Goal: Task Accomplishment & Management: Manage account settings

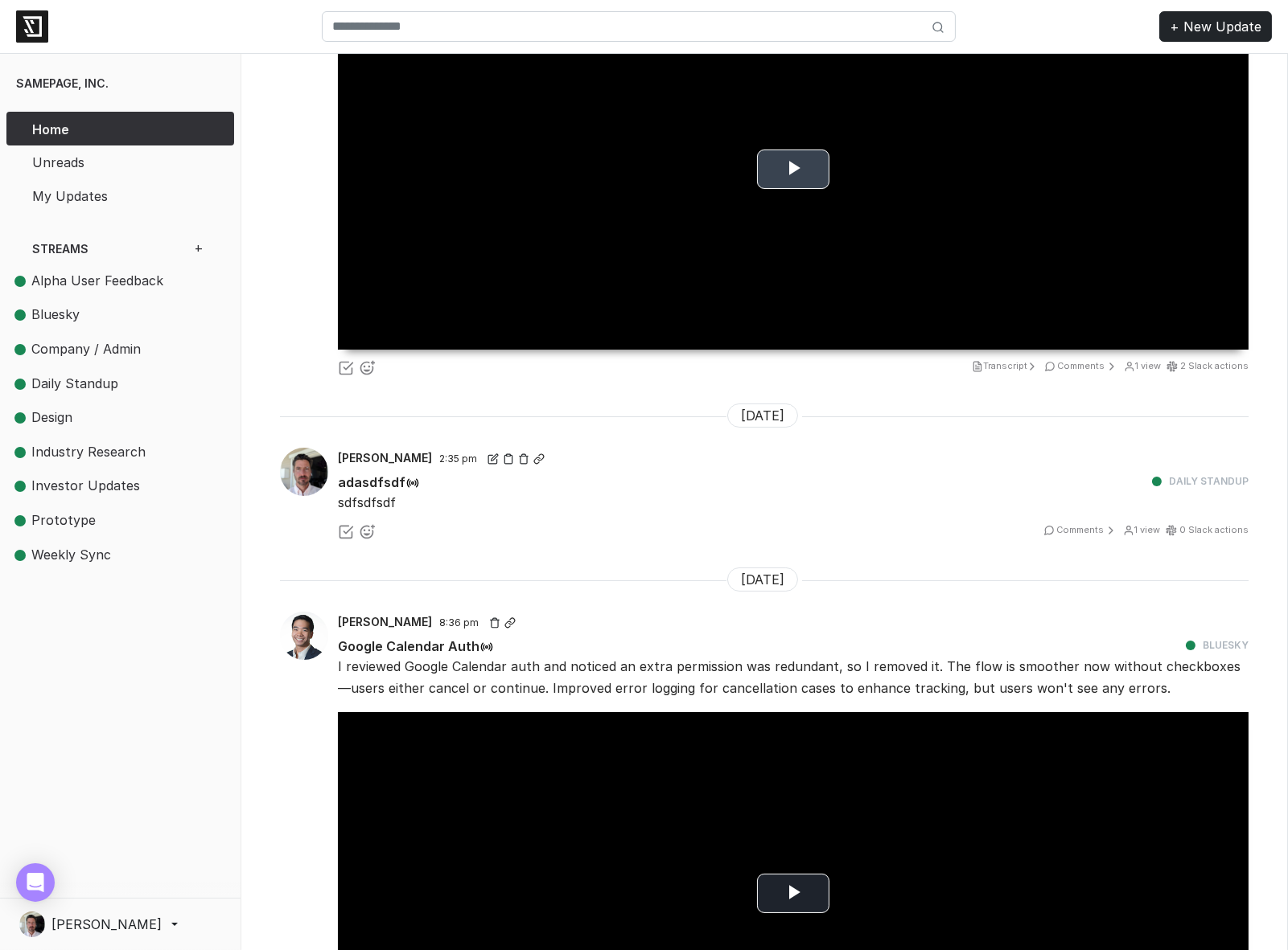
scroll to position [2640, 0]
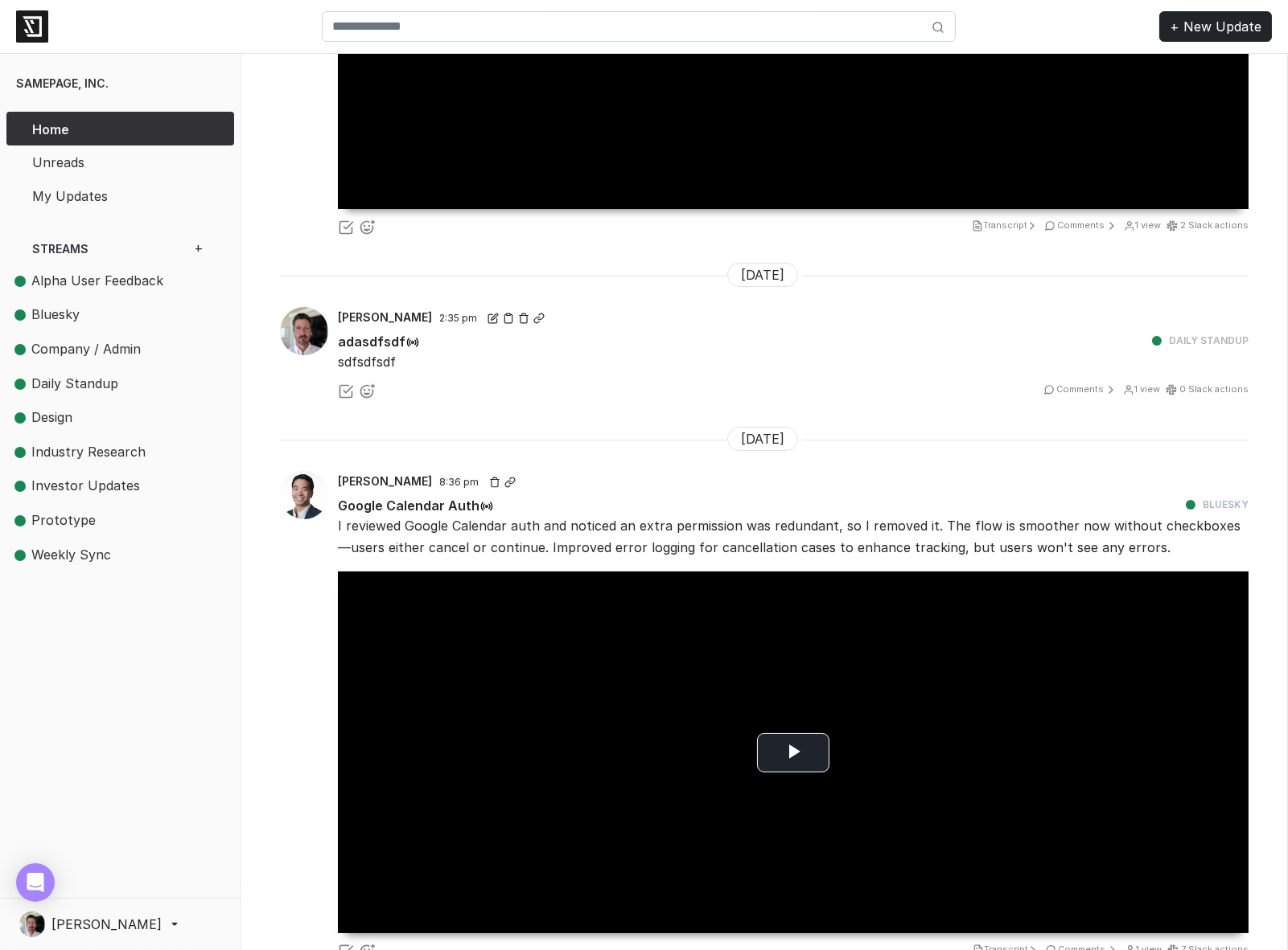
click at [908, 330] on div "adasdfsdf" at bounding box center [735, 341] width 814 height 22
click at [518, 313] on icon at bounding box center [523, 319] width 11 height 11
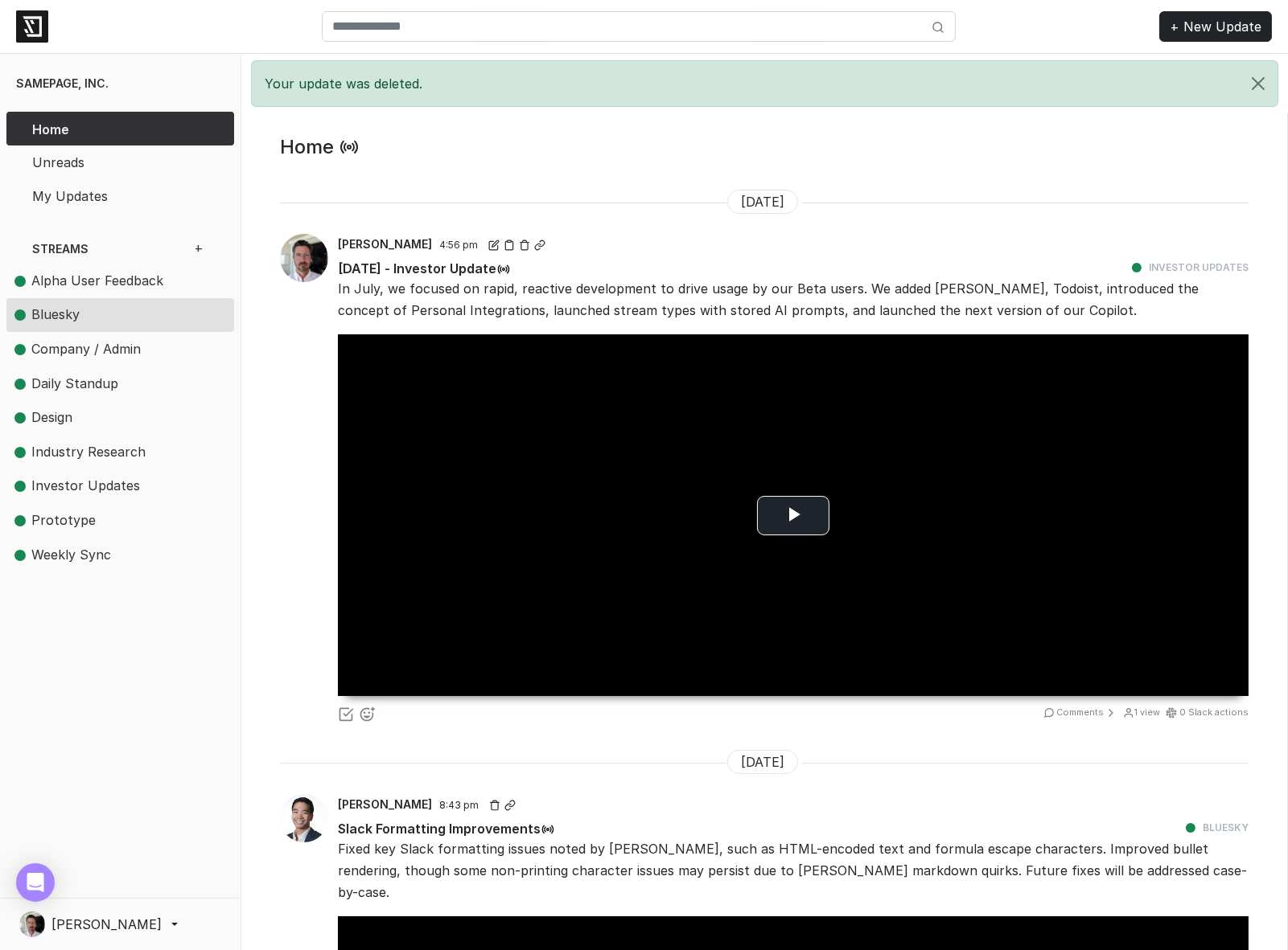
click at [51, 314] on span "Bluesky" at bounding box center [56, 314] width 48 height 16
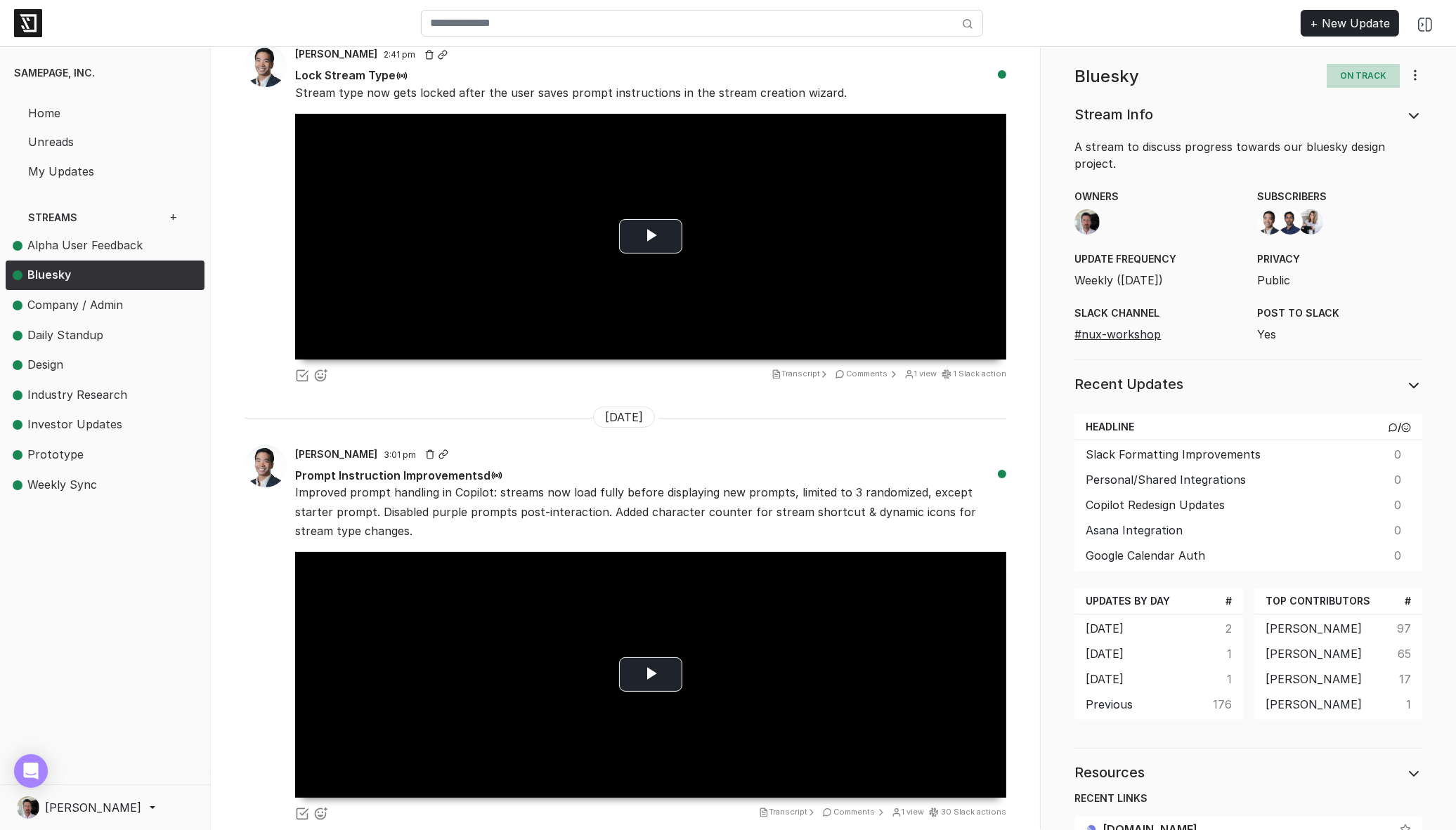
scroll to position [3856, 0]
